Goal: Task Accomplishment & Management: Manage account settings

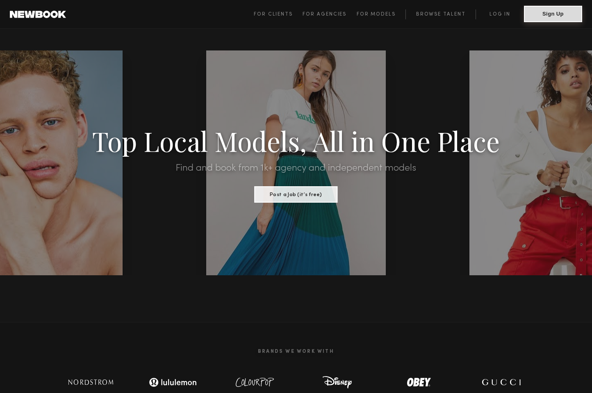
click at [547, 13] on button "Sign Up" at bounding box center [553, 14] width 58 height 16
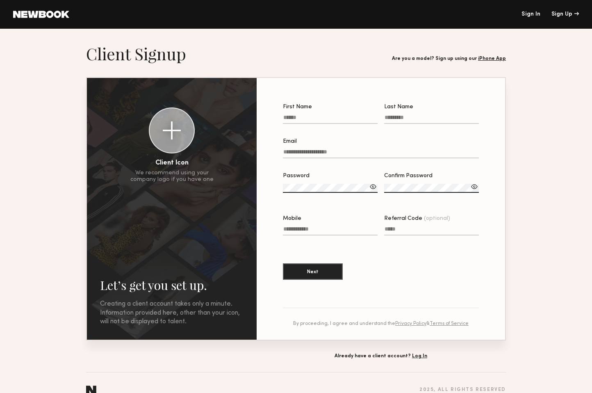
click at [533, 10] on header "Sign In Sign Up" at bounding box center [296, 14] width 592 height 29
click at [533, 13] on link "Sign In" at bounding box center [531, 14] width 19 height 6
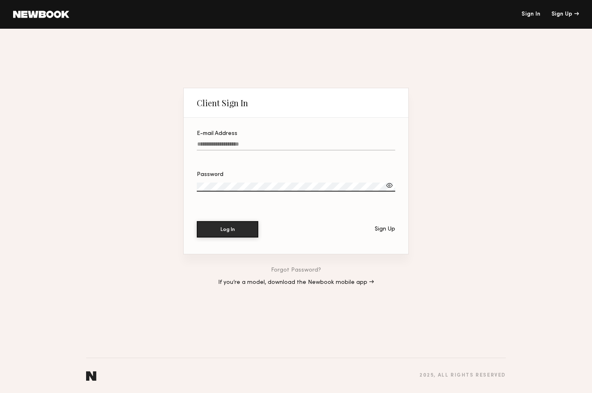
click at [221, 148] on input "E-mail Address" at bounding box center [296, 145] width 198 height 9
type input "**********"
click at [221, 241] on section "**********" at bounding box center [296, 186] width 225 height 136
click at [221, 233] on button "Log In" at bounding box center [228, 229] width 62 height 16
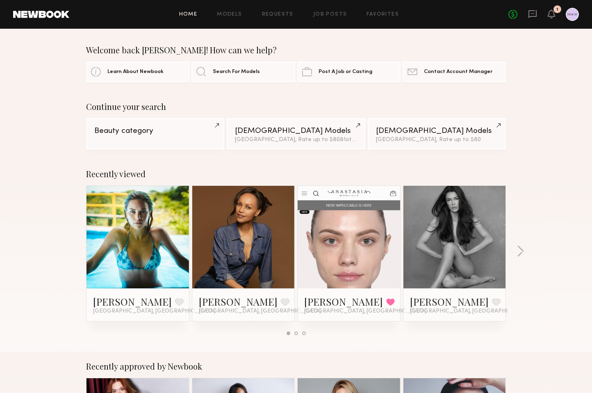
click at [579, 11] on header "Home Models Requests Job Posts Favorites Sign Out No fees up to $5,000 1" at bounding box center [296, 14] width 592 height 29
click at [572, 14] on div at bounding box center [572, 14] width 13 height 13
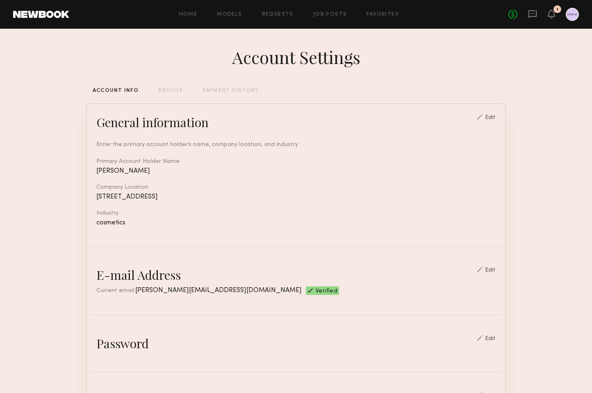
click at [221, 90] on div "PAYMENT HISTORY" at bounding box center [231, 90] width 56 height 5
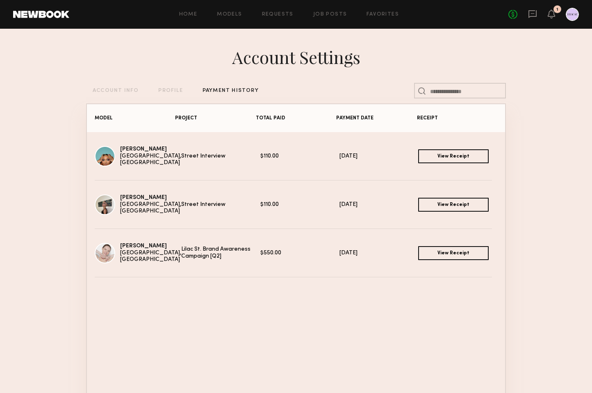
click at [426, 156] on link "View Receipt" at bounding box center [453, 156] width 71 height 14
click at [452, 201] on link "View Receipt" at bounding box center [453, 205] width 71 height 14
click at [439, 255] on link "View Receipt" at bounding box center [453, 253] width 71 height 14
click at [454, 201] on link "View Receipt" at bounding box center [453, 205] width 71 height 14
click at [442, 153] on link "View Receipt" at bounding box center [453, 156] width 71 height 14
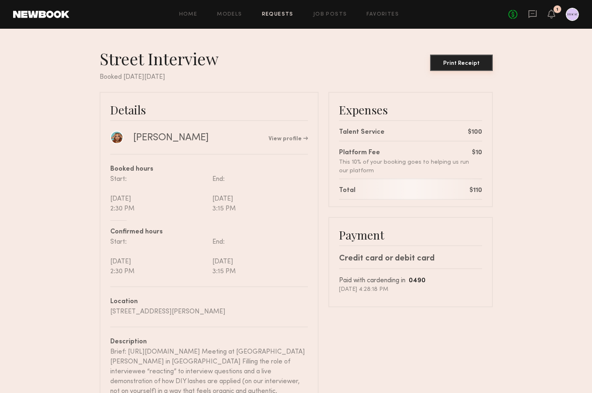
click at [454, 63] on div "Print Receipt" at bounding box center [461, 64] width 56 height 6
click at [463, 61] on div "Print Receipt" at bounding box center [461, 64] width 56 height 6
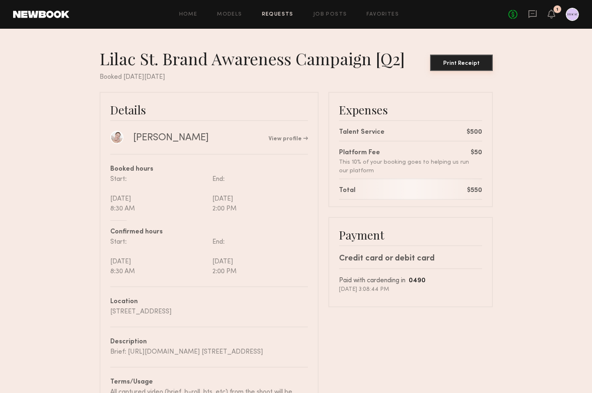
click at [464, 63] on div "Print Receipt" at bounding box center [461, 64] width 56 height 6
